Goal: Entertainment & Leisure: Consume media (video, audio)

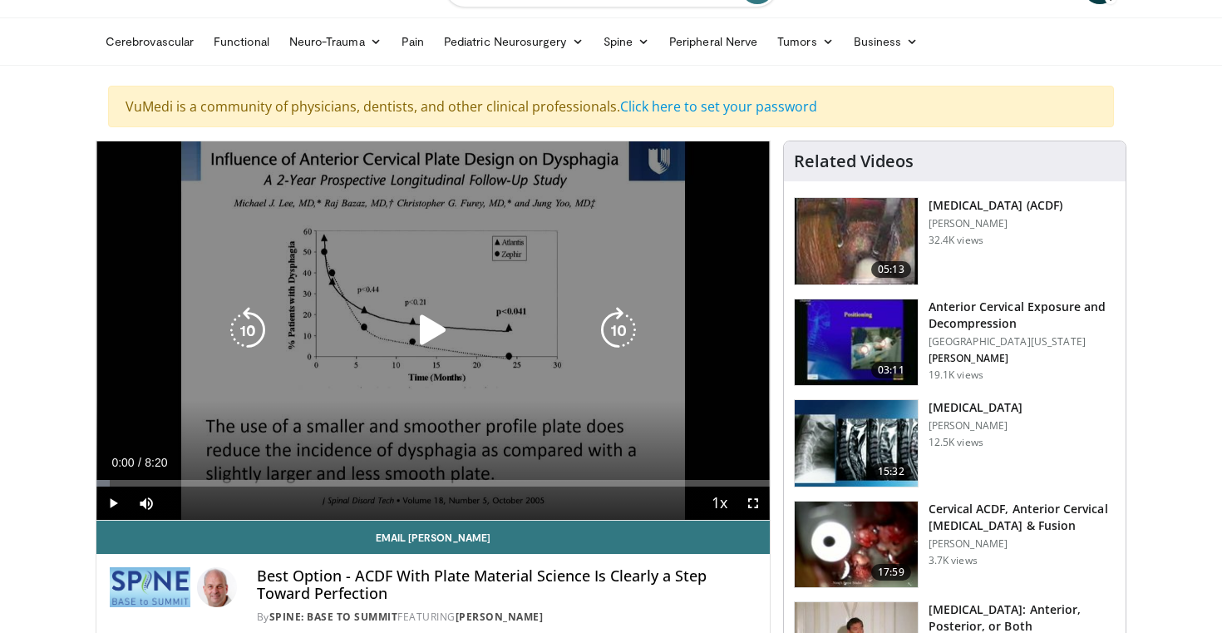
scroll to position [46, 0]
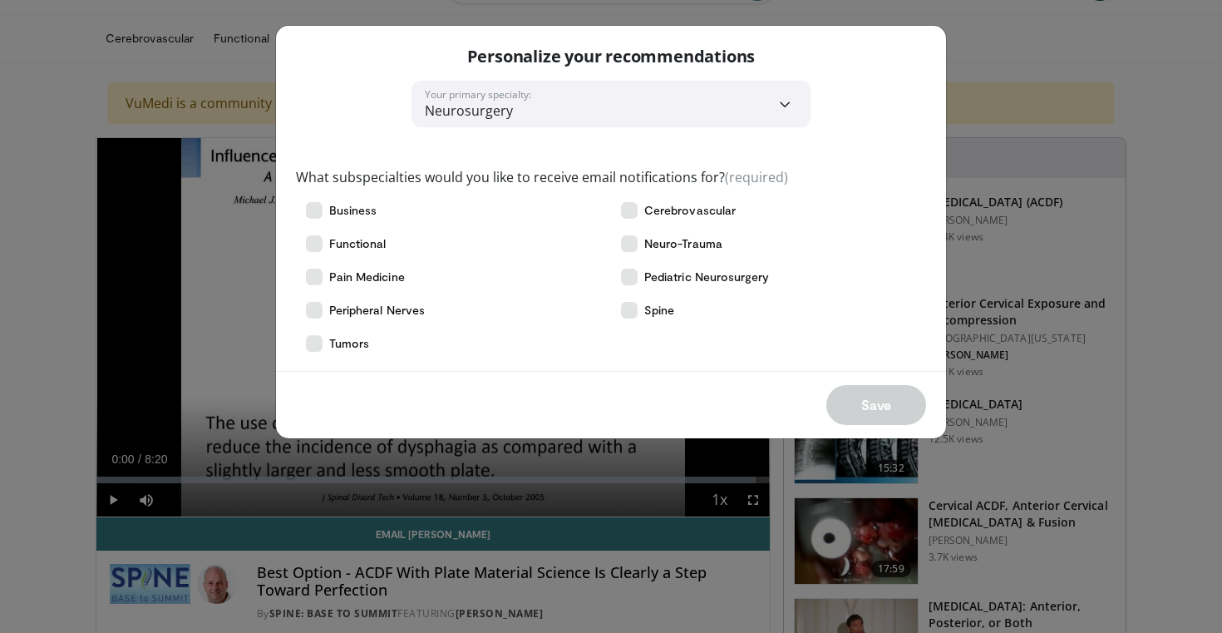
click at [970, 385] on div "**********" at bounding box center [611, 316] width 1222 height 633
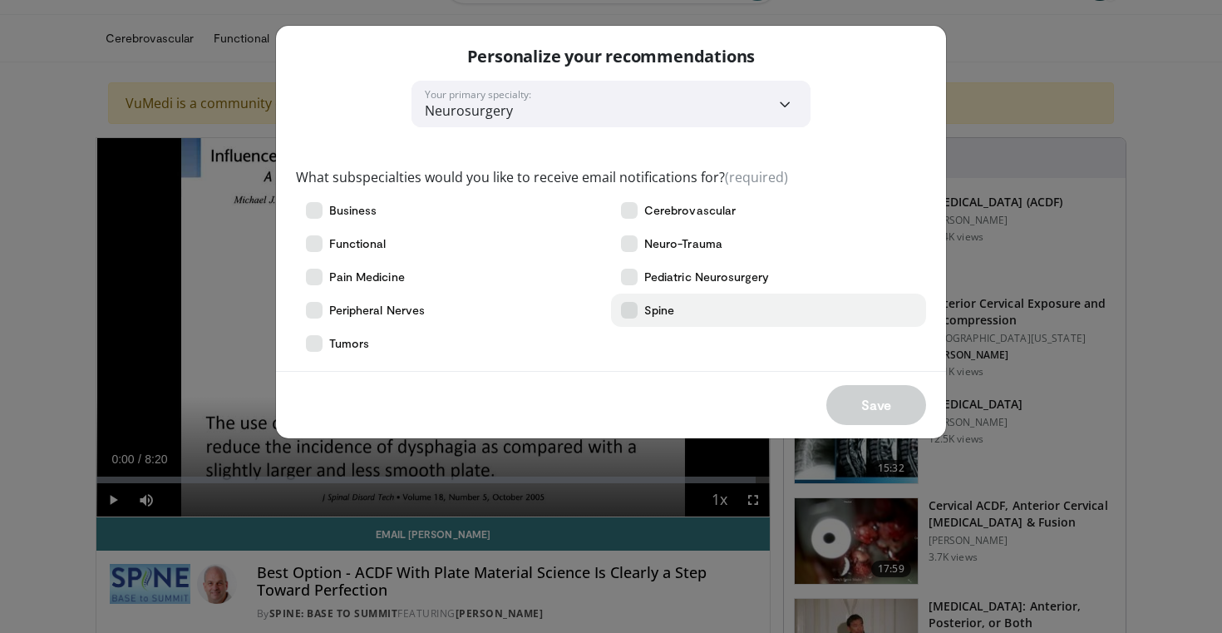
click at [687, 317] on label "Spine" at bounding box center [768, 310] width 315 height 33
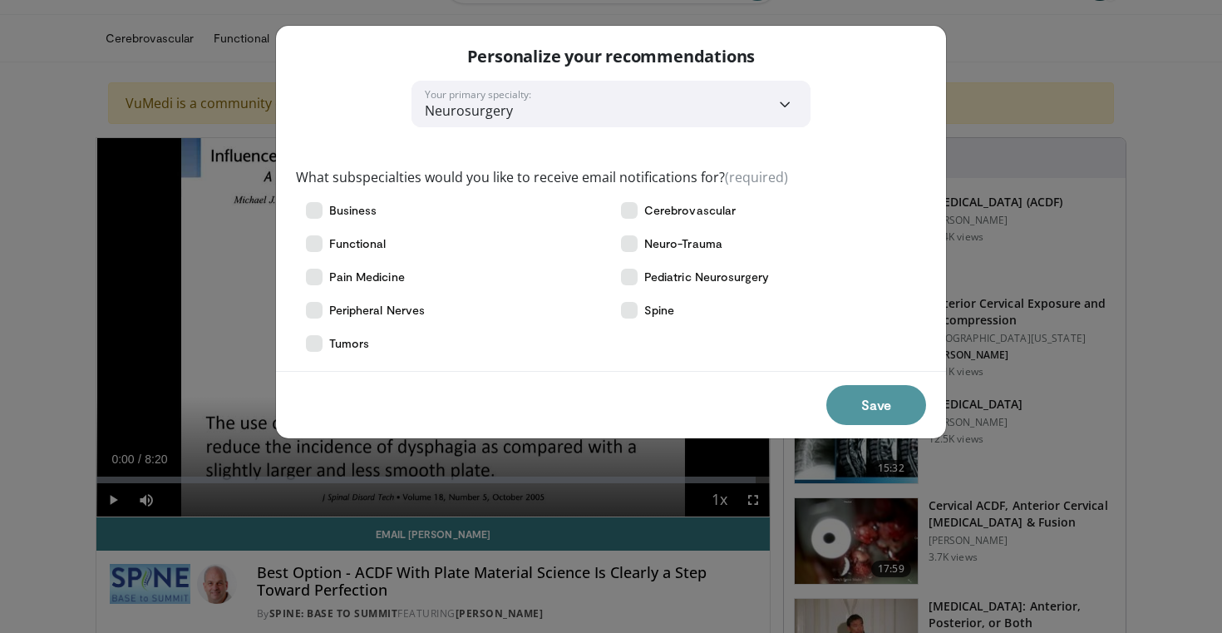
click at [856, 411] on button "Save" at bounding box center [877, 405] width 100 height 40
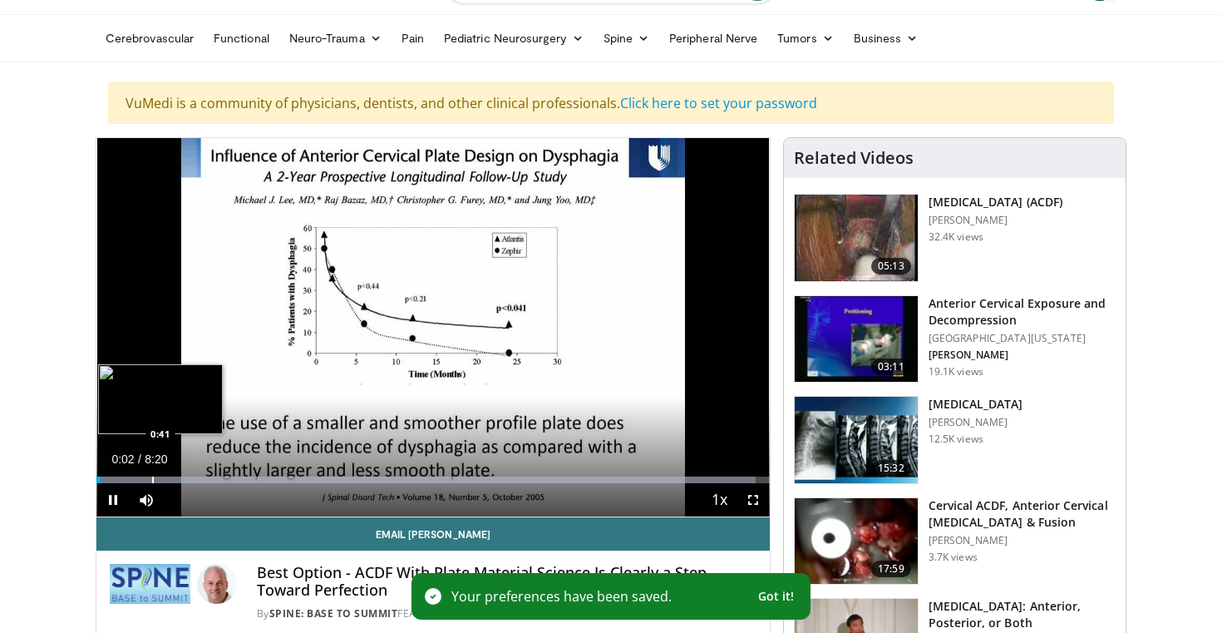
click at [152, 476] on div "Progress Bar" at bounding box center [153, 479] width 2 height 7
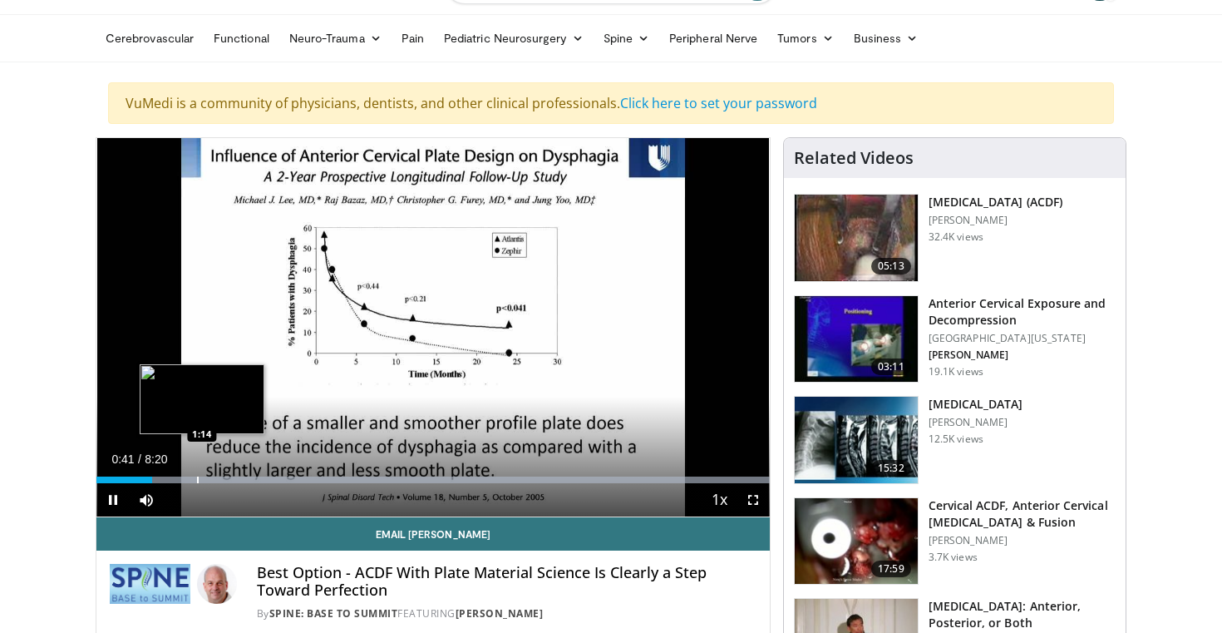
click at [205, 475] on div "Loaded : 99.99% 0:41 1:14" at bounding box center [433, 475] width 674 height 16
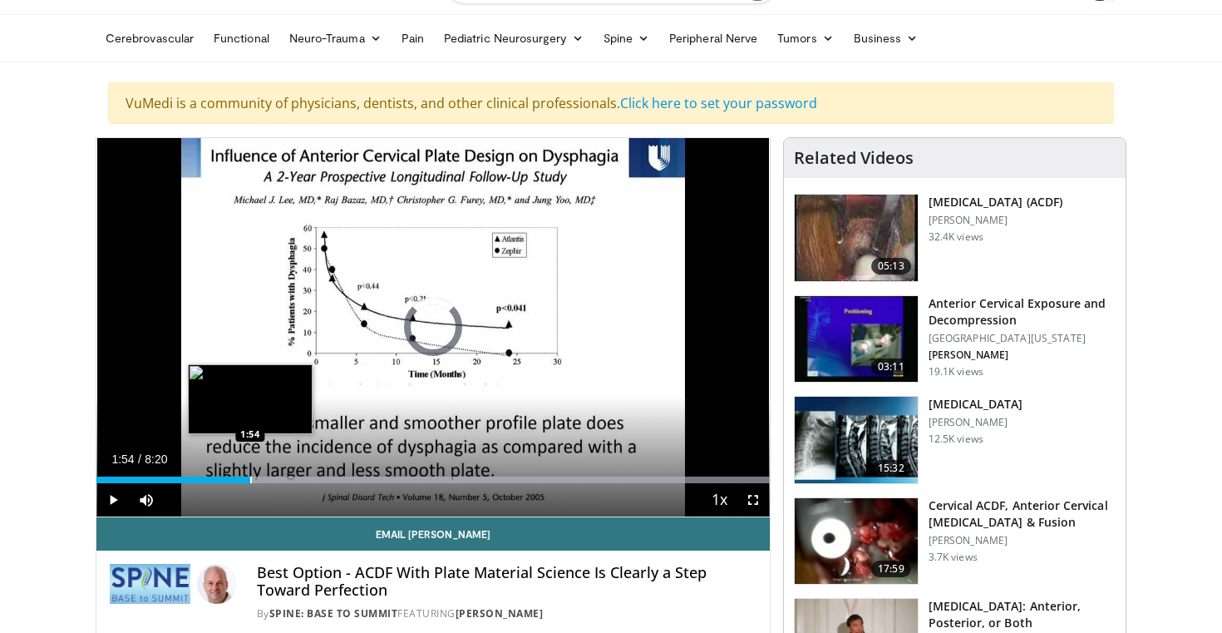
click at [250, 467] on div "Loaded : 99.99% 1:54 1:54" at bounding box center [433, 475] width 674 height 16
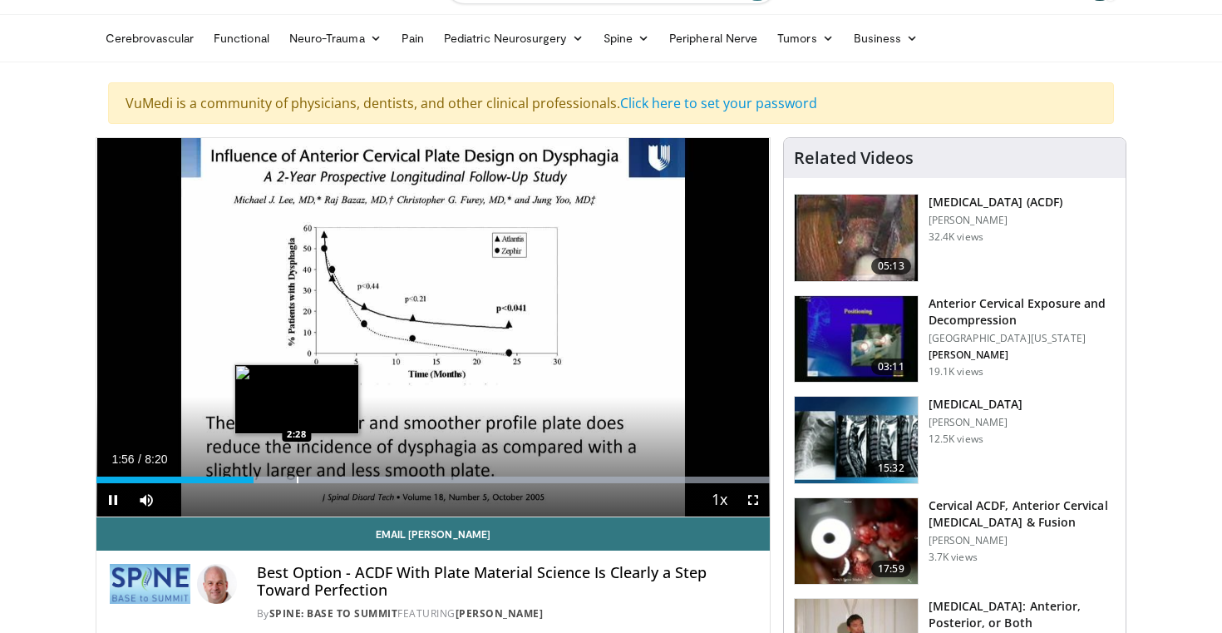
click at [297, 479] on div "Progress Bar" at bounding box center [298, 479] width 2 height 7
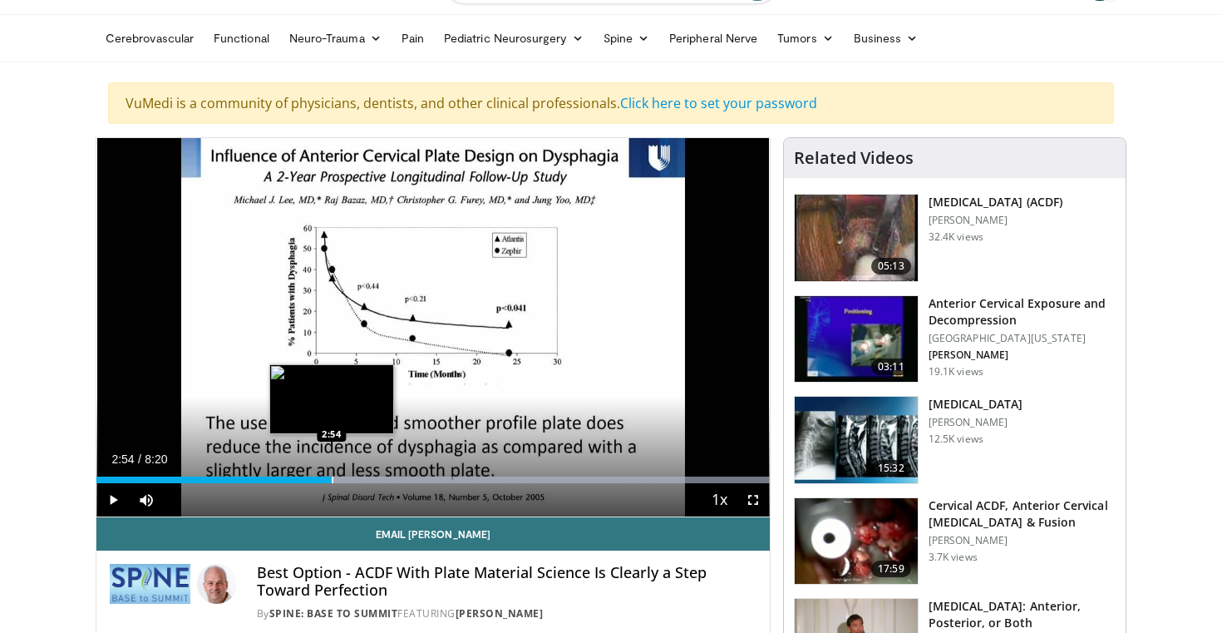
click at [332, 474] on div "Loaded : 99.99% 2:32 2:54" at bounding box center [433, 475] width 674 height 16
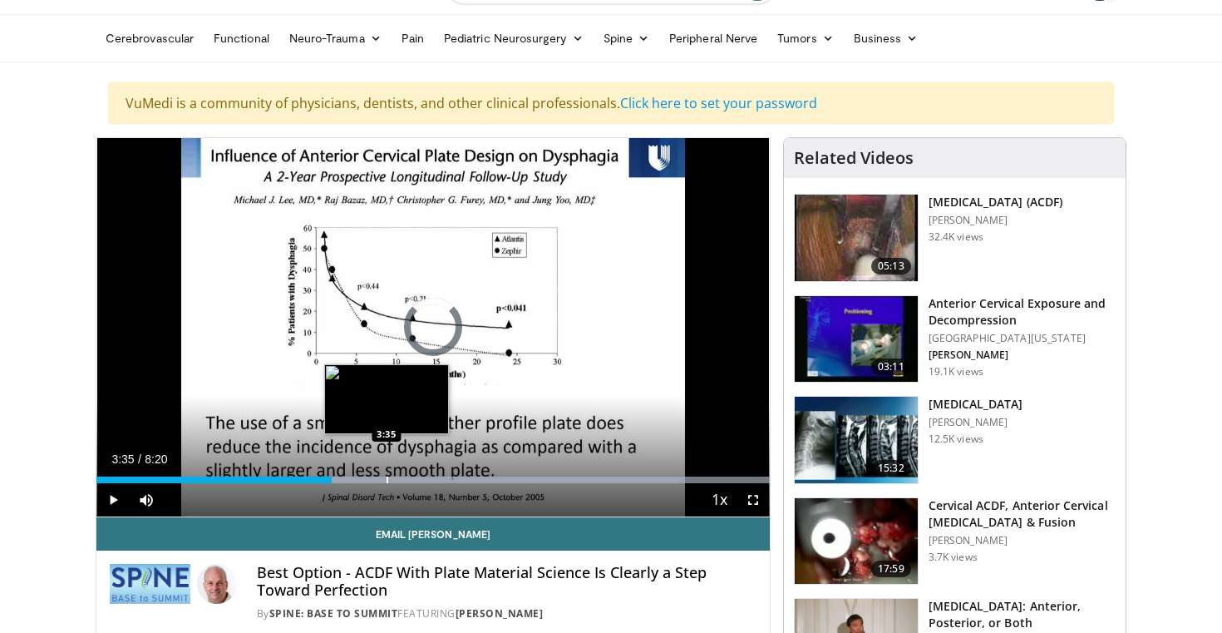
click at [387, 481] on div "Progress Bar" at bounding box center [388, 479] width 2 height 7
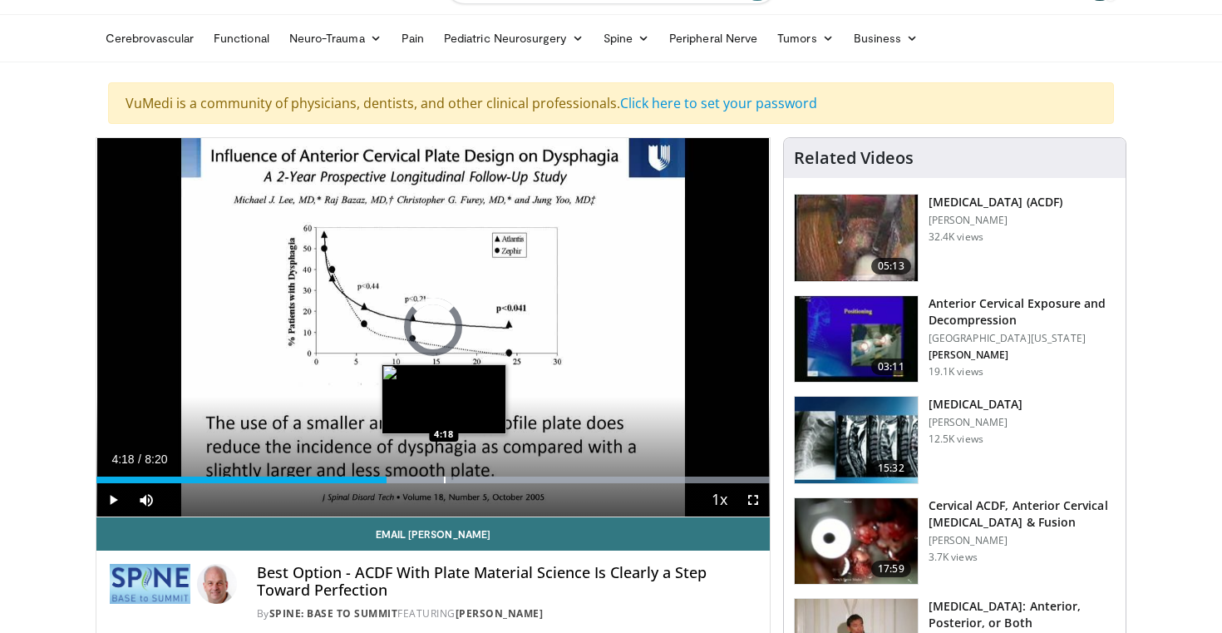
click at [444, 481] on div "Progress Bar" at bounding box center [445, 479] width 2 height 7
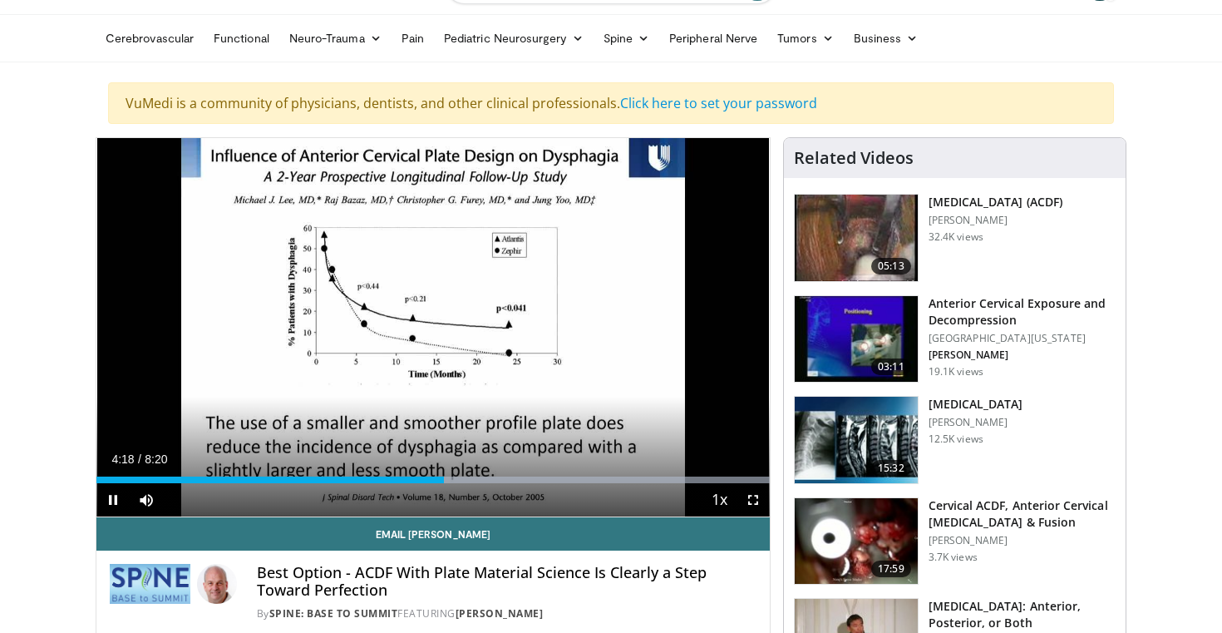
click at [520, 484] on div "Current Time 4:18 / Duration 8:20 Pause Skip Backward Skip Forward Mute Loaded …" at bounding box center [433, 499] width 674 height 33
click at [518, 483] on div "Current Time 4:20 / Duration 8:20 Pause Skip Backward Skip Forward Mute Loaded …" at bounding box center [433, 499] width 674 height 33
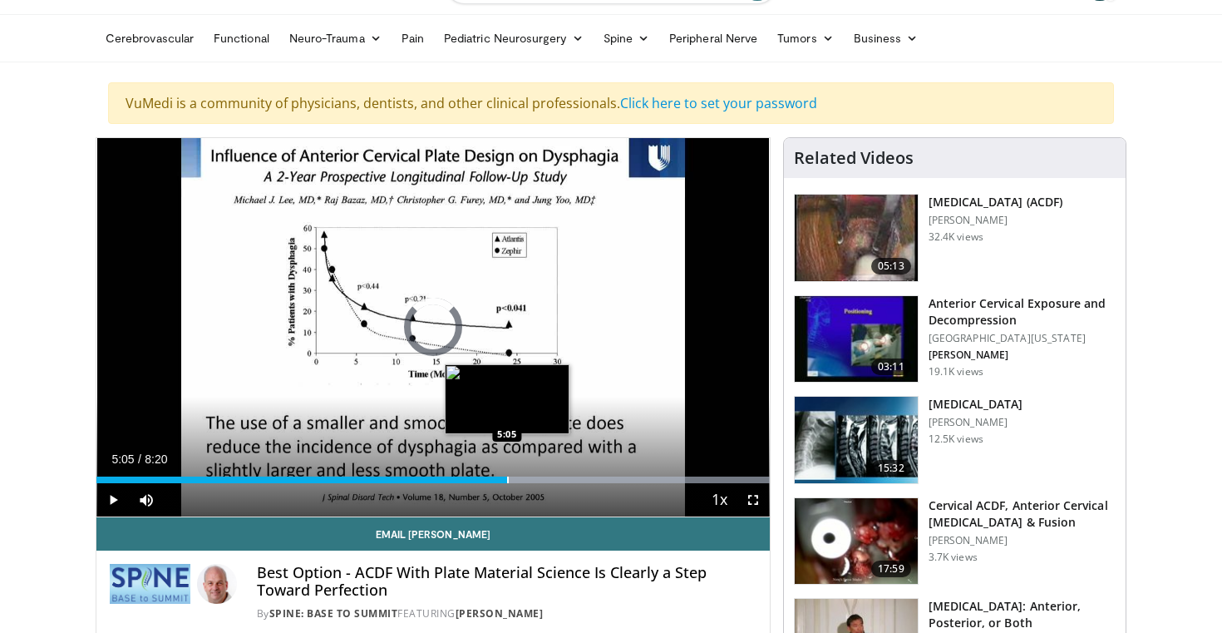
click at [507, 482] on div "Progress Bar" at bounding box center [508, 479] width 2 height 7
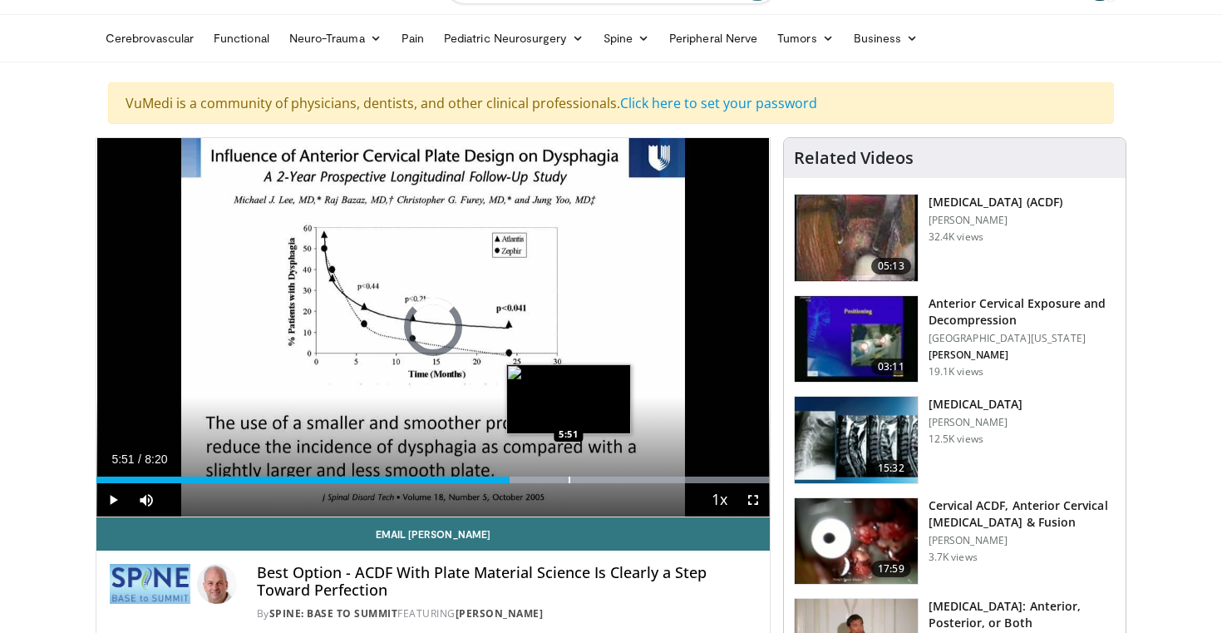
click at [569, 477] on div "Progress Bar" at bounding box center [570, 479] width 2 height 7
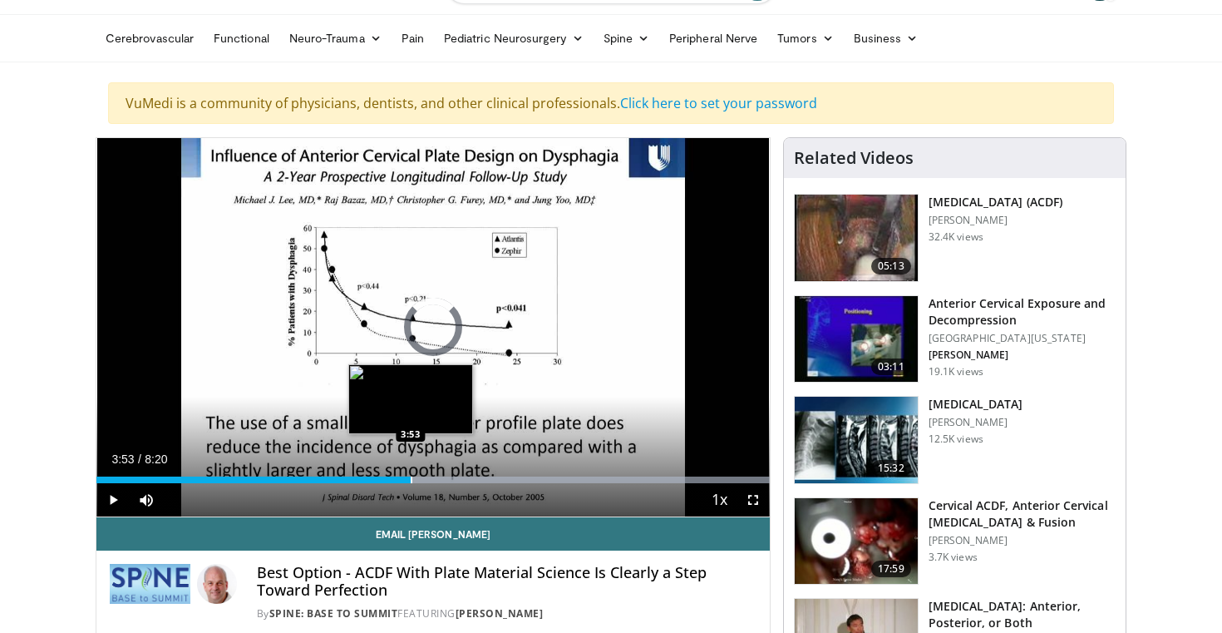
click at [411, 471] on div "Loaded : 99.99% 3:53 3:53" at bounding box center [433, 475] width 674 height 16
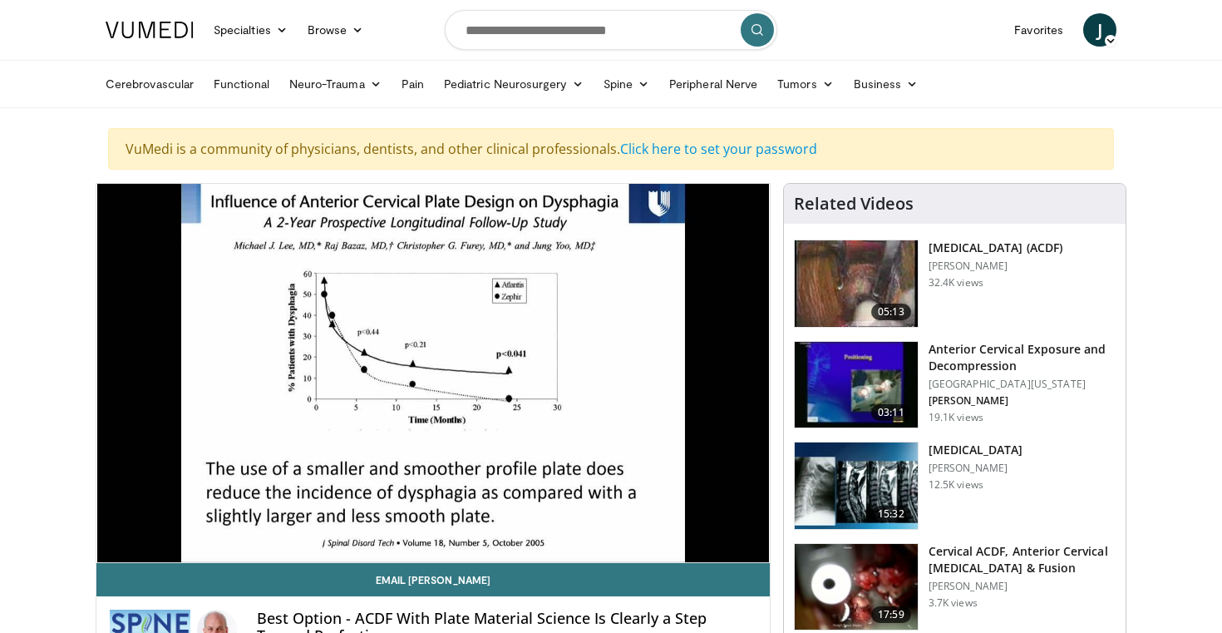
scroll to position [0, 0]
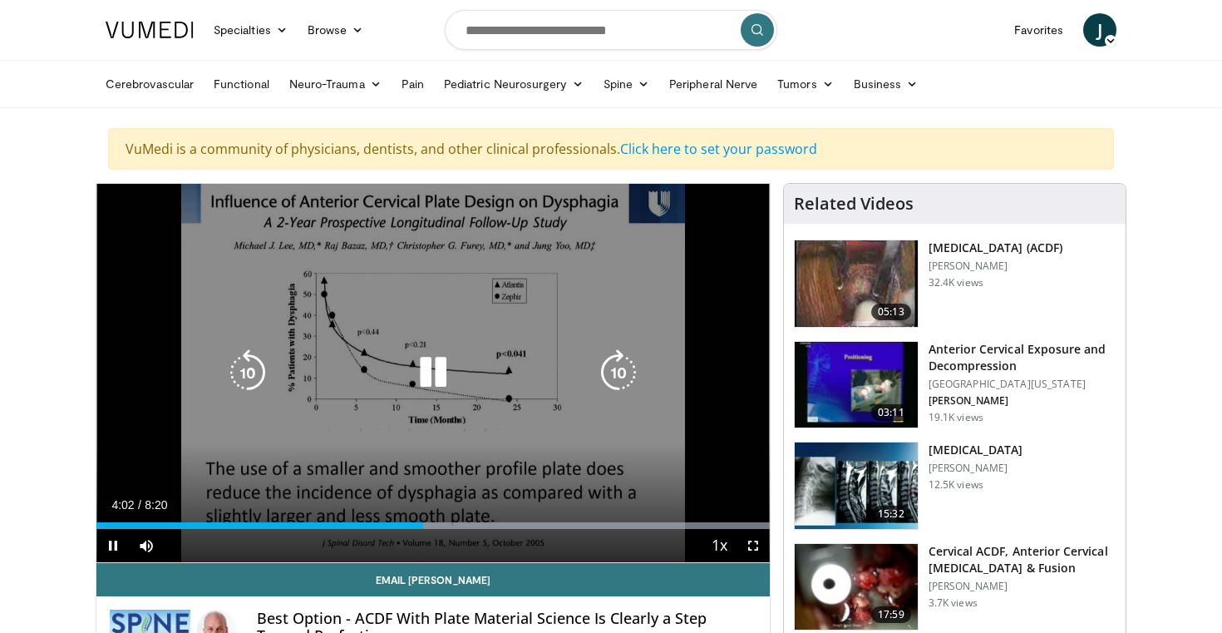
click at [421, 359] on icon "Video Player" at bounding box center [433, 372] width 47 height 47
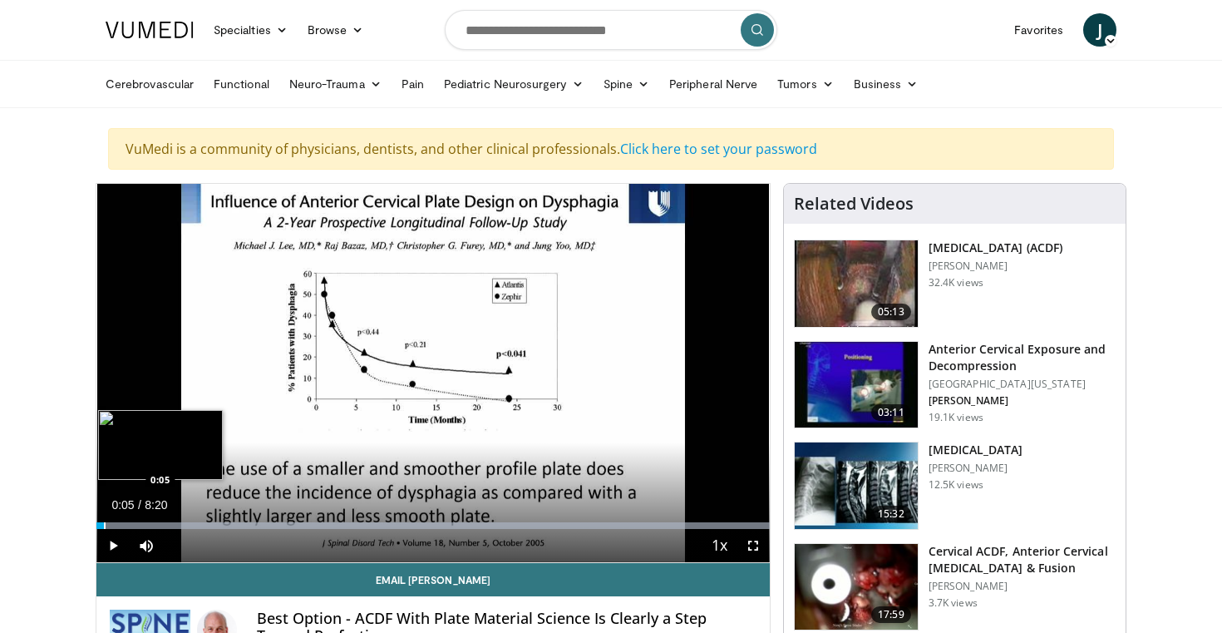
click at [104, 528] on div "Progress Bar" at bounding box center [105, 525] width 2 height 7
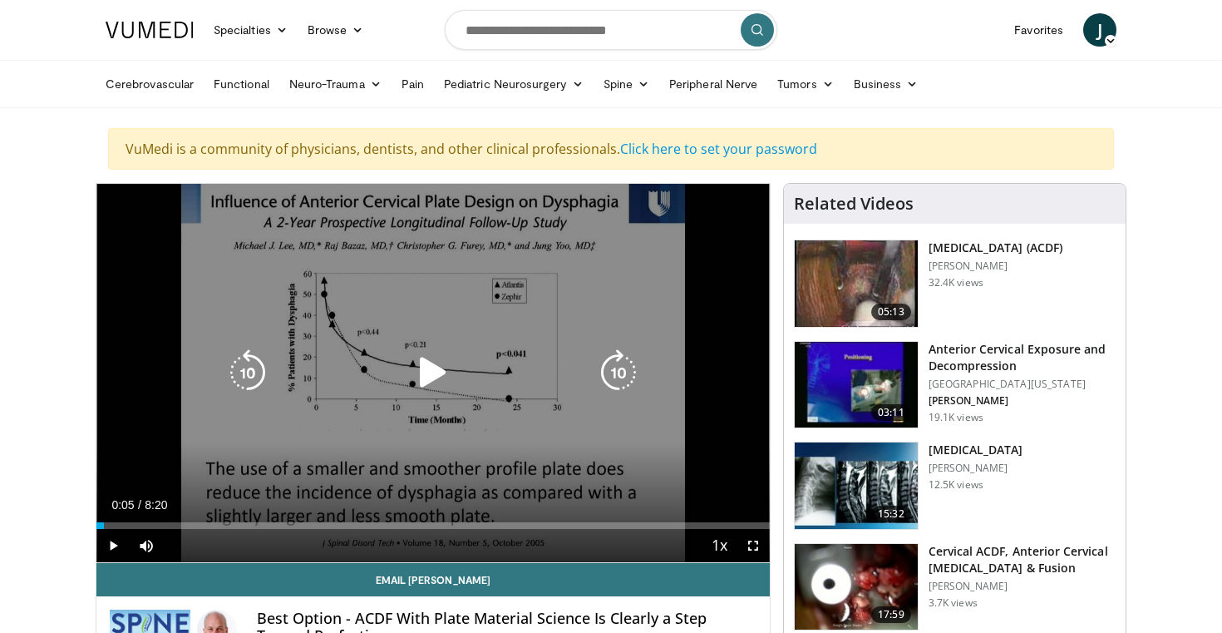
click at [428, 371] on icon "Video Player" at bounding box center [433, 372] width 47 height 47
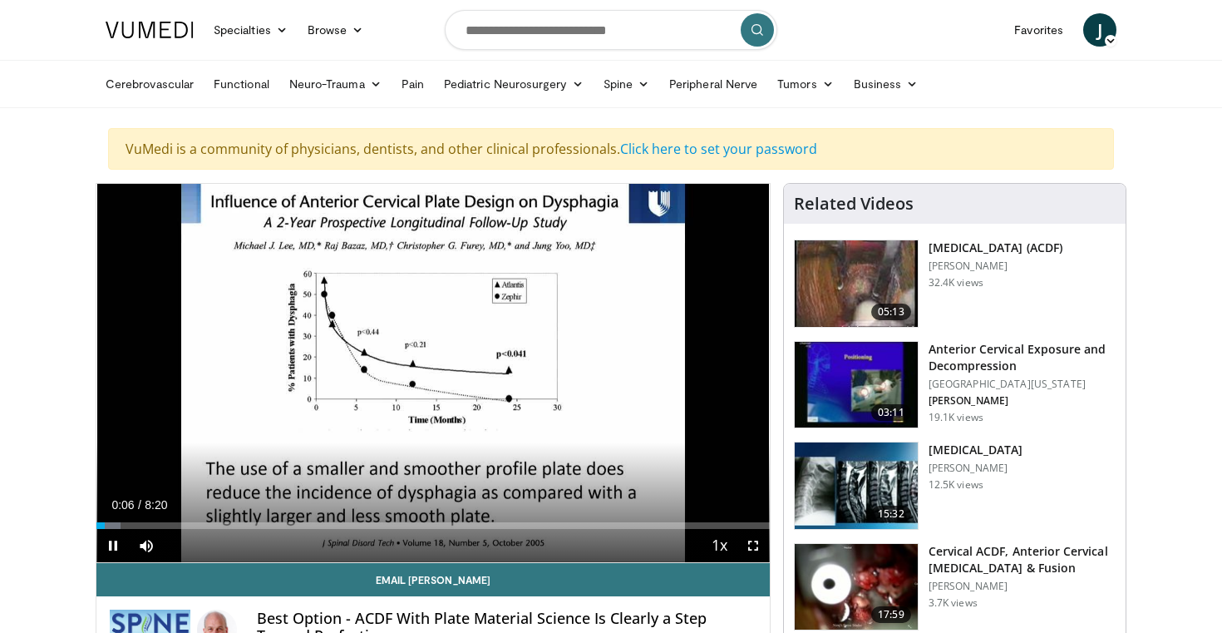
click at [753, 546] on span "Video Player" at bounding box center [753, 545] width 33 height 33
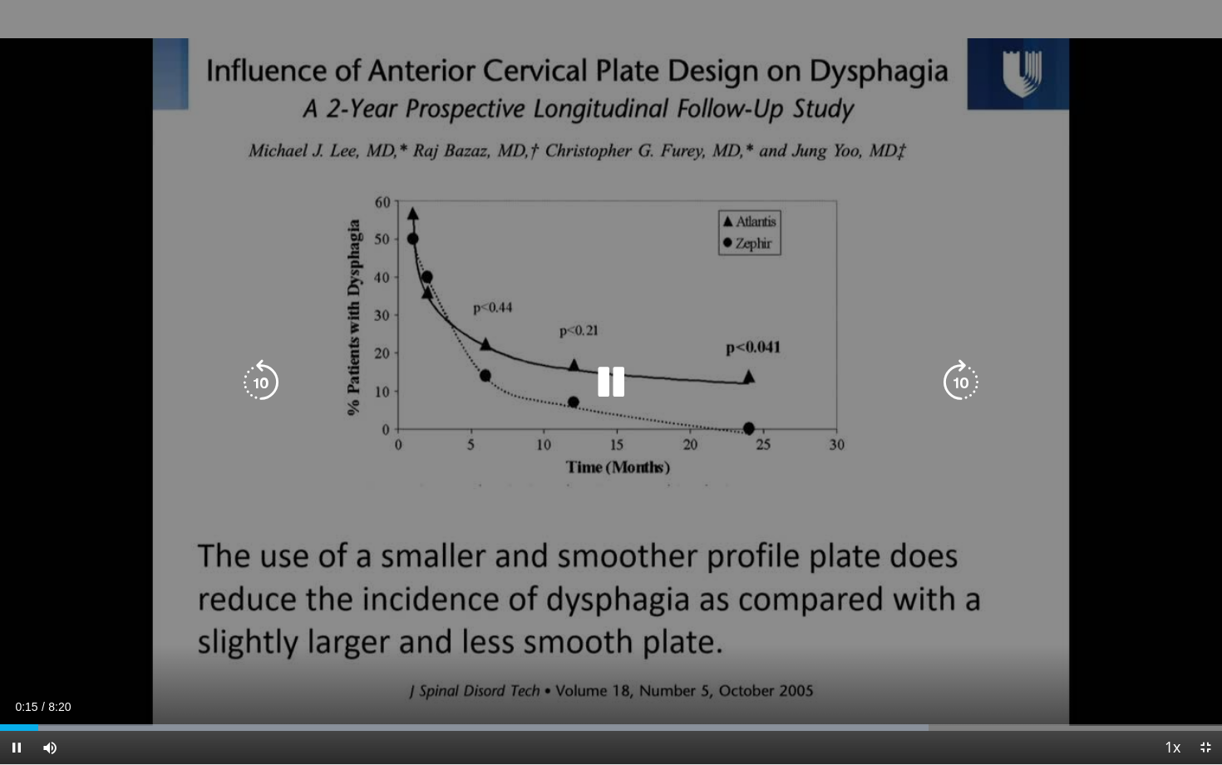
click at [619, 384] on icon "Video Player" at bounding box center [611, 382] width 47 height 47
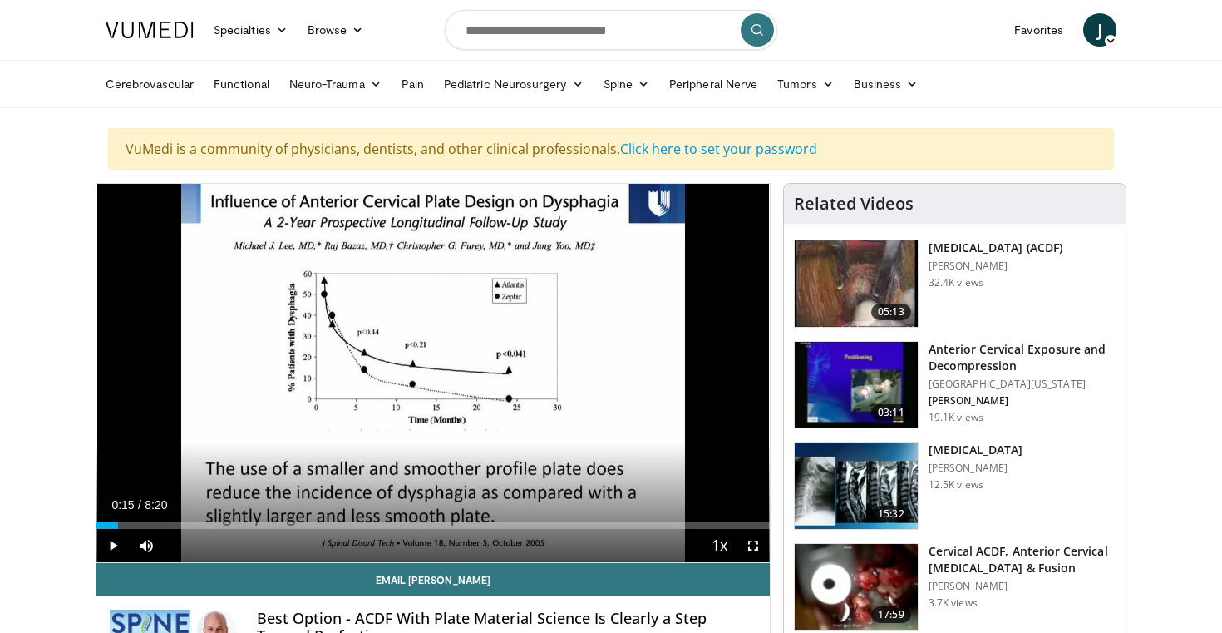
click at [521, 327] on div "10 seconds Tap to unmute" at bounding box center [433, 373] width 674 height 378
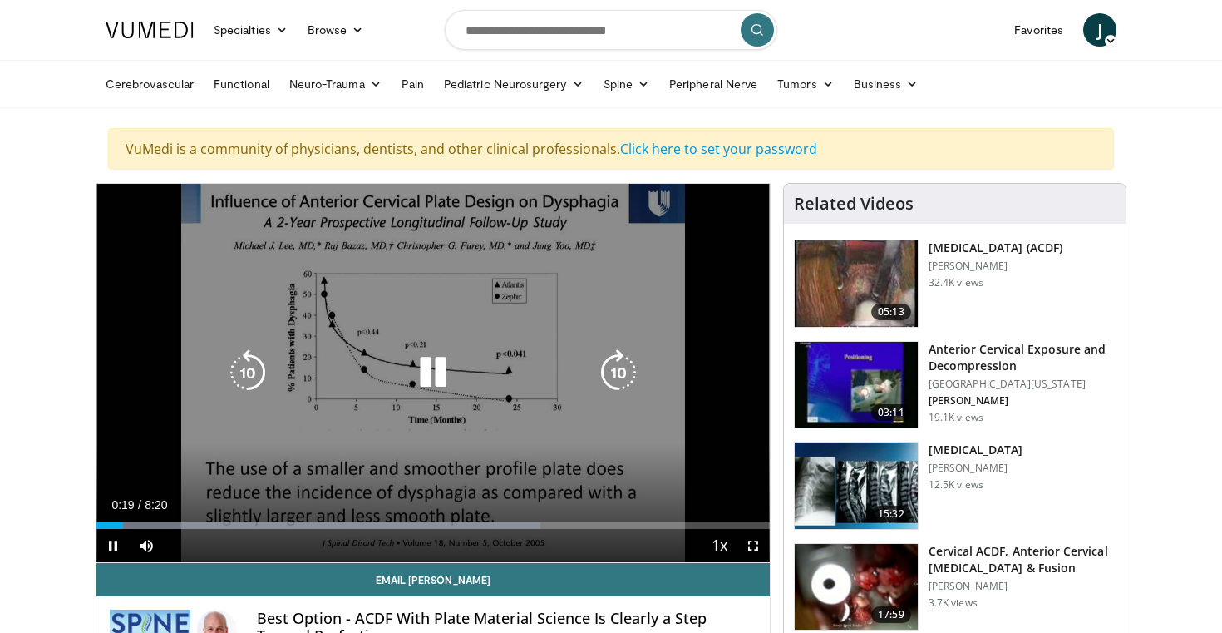
click at [501, 348] on div "10 seconds Tap to unmute" at bounding box center [433, 373] width 674 height 378
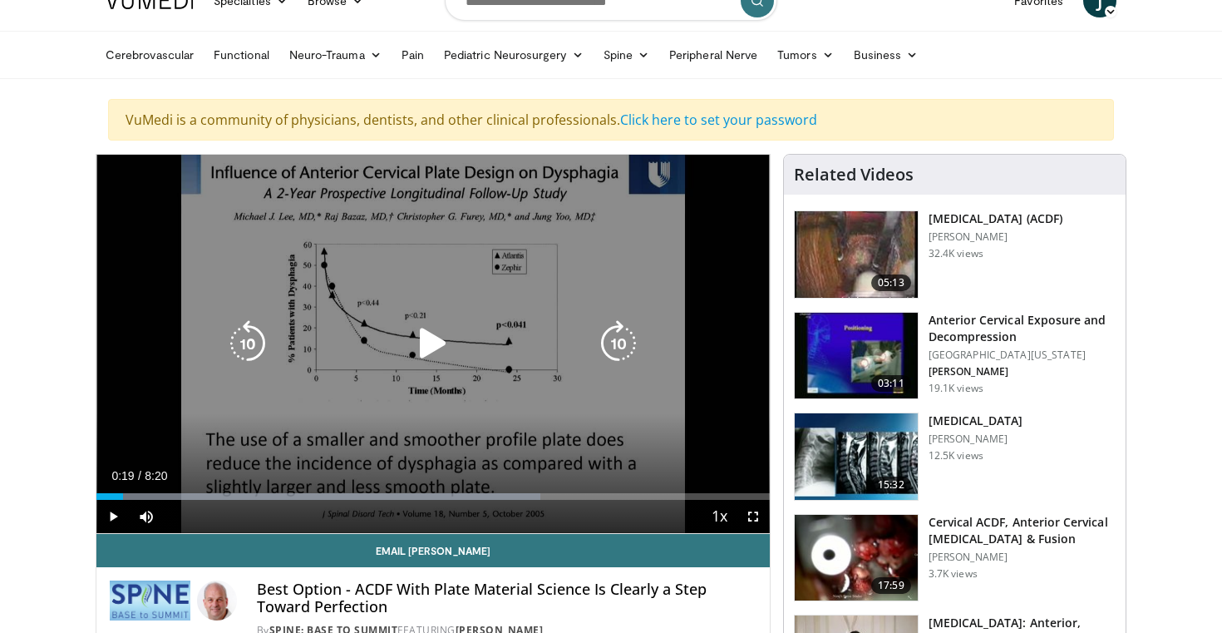
scroll to position [27, 0]
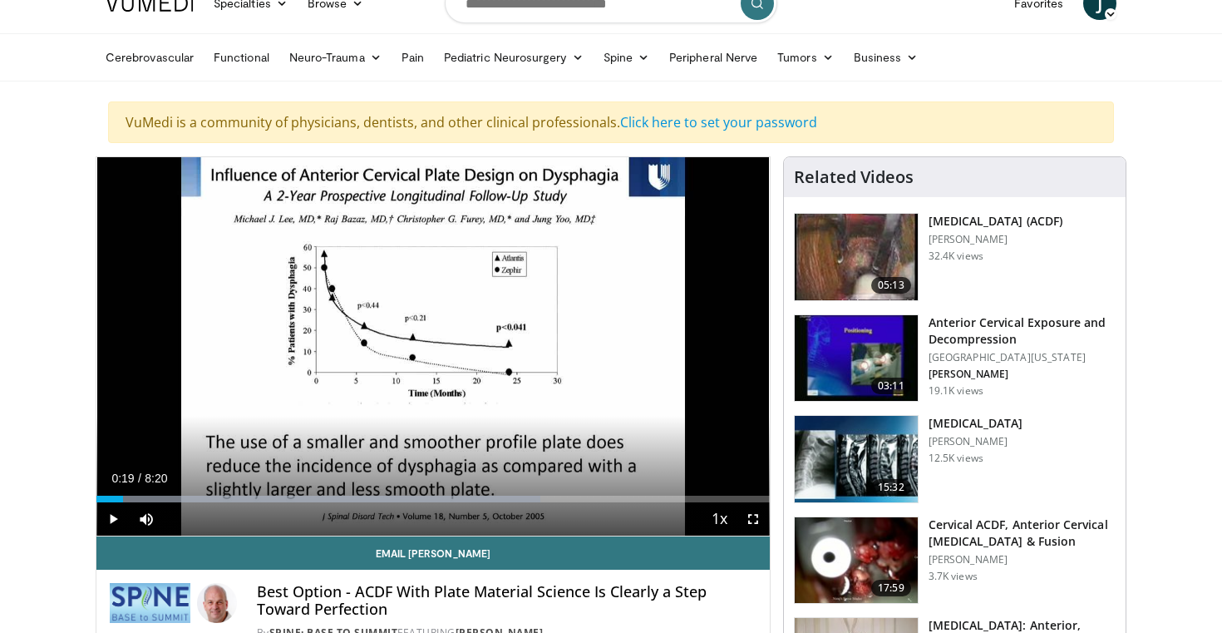
click at [110, 516] on span "Video Player" at bounding box center [112, 518] width 33 height 33
click at [756, 526] on span "Video Player" at bounding box center [753, 518] width 33 height 33
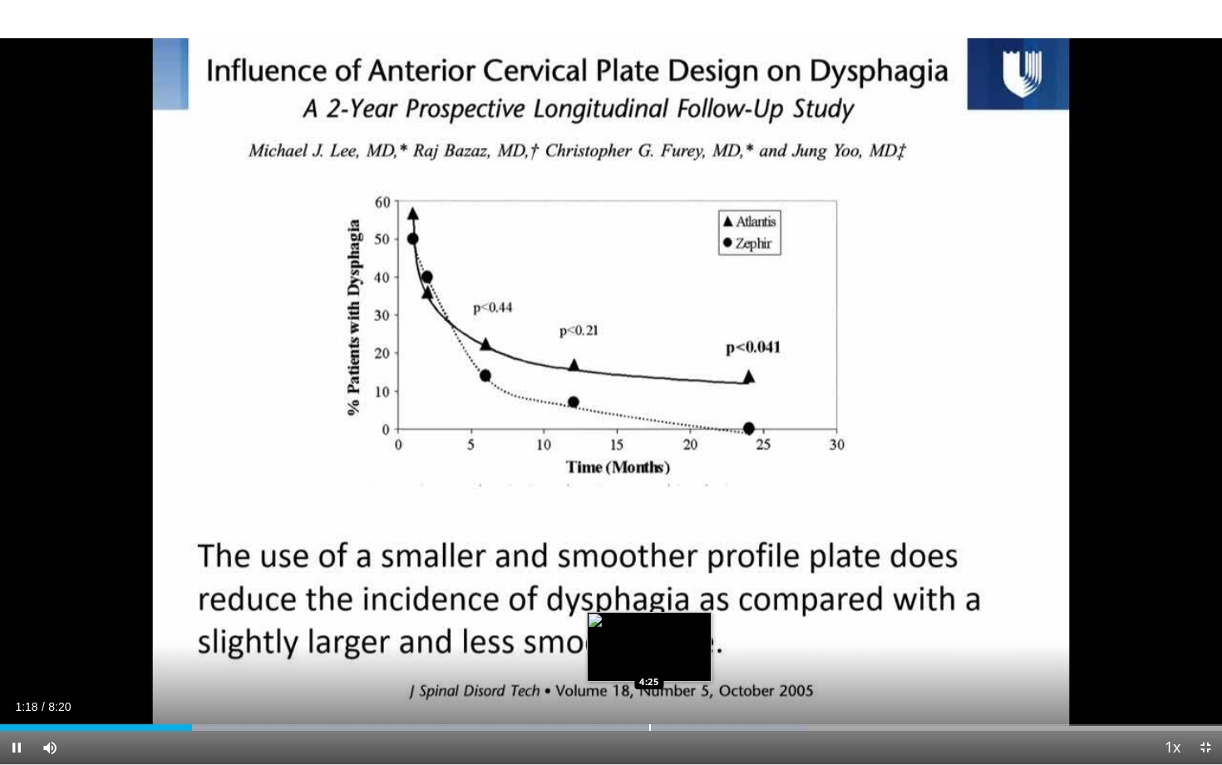
click at [649, 632] on div "Progress Bar" at bounding box center [650, 727] width 2 height 7
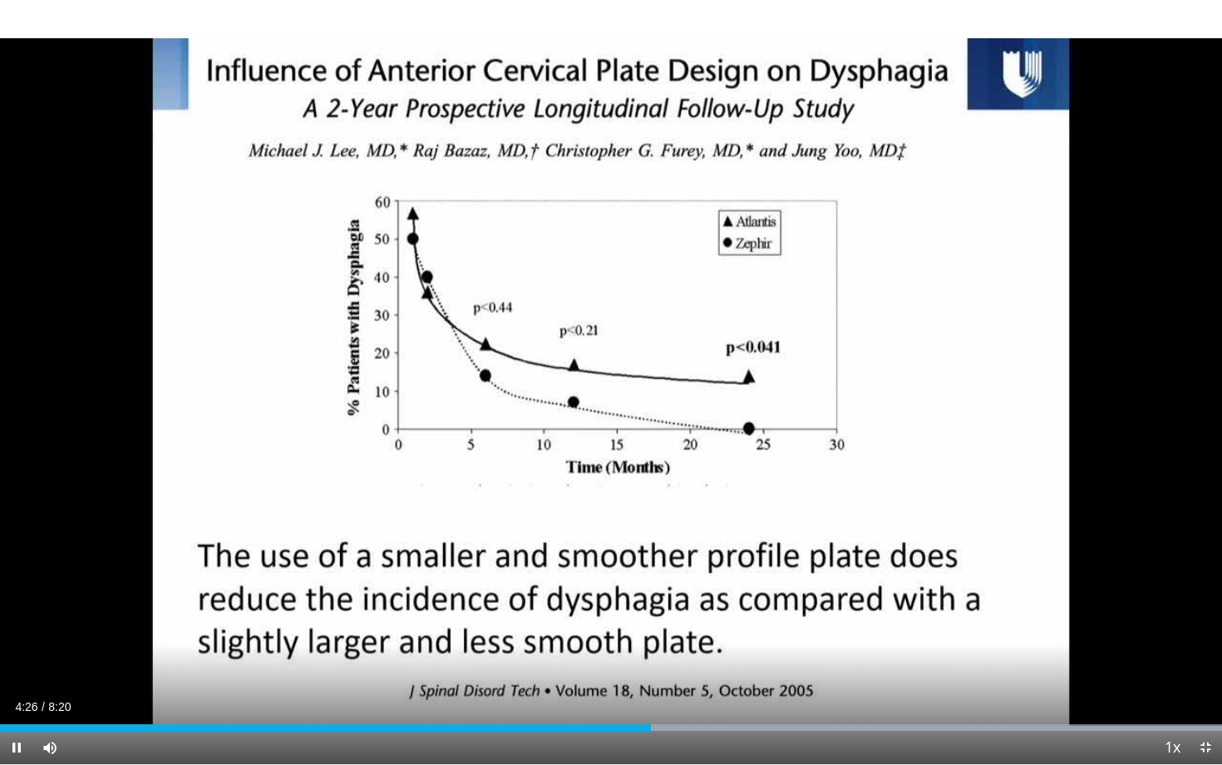
click at [733, 632] on div "Current Time 4:26 / Duration 8:20 Pause Skip Backward Skip Forward Mute 7% Load…" at bounding box center [611, 747] width 1222 height 33
click at [873, 632] on div "Progress Bar" at bounding box center [873, 727] width 2 height 7
